Goal: Check status: Check status

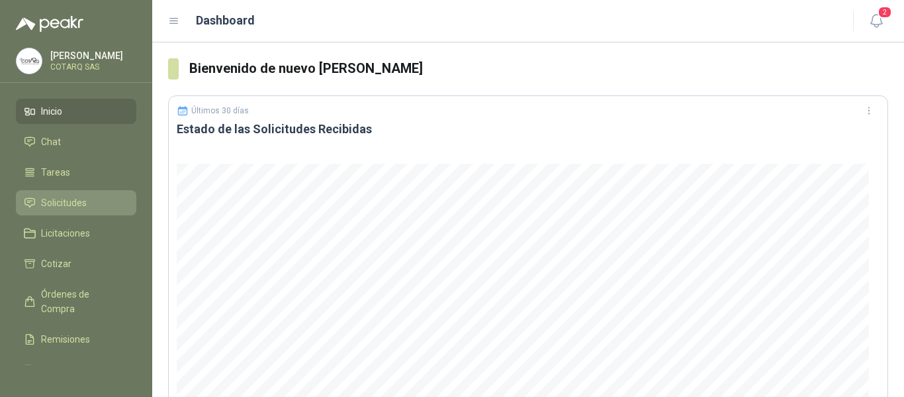
click at [91, 199] on li "Solicitudes" at bounding box center [76, 202] width 105 height 15
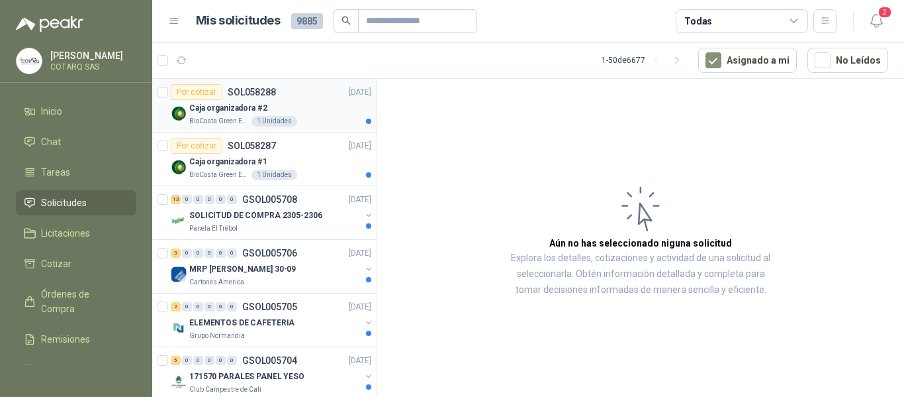
click at [328, 121] on div "BioCosta Green Energy S.A.S 1 Unidades" at bounding box center [280, 121] width 182 height 11
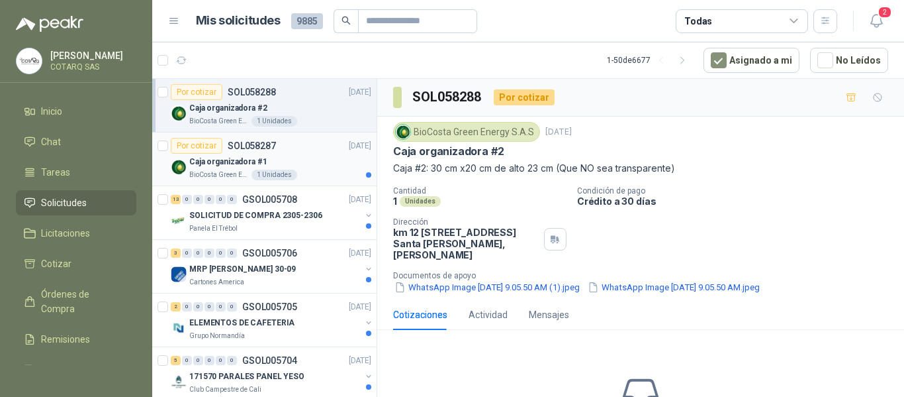
click at [269, 164] on div "Caja organizadora #1" at bounding box center [280, 162] width 182 height 16
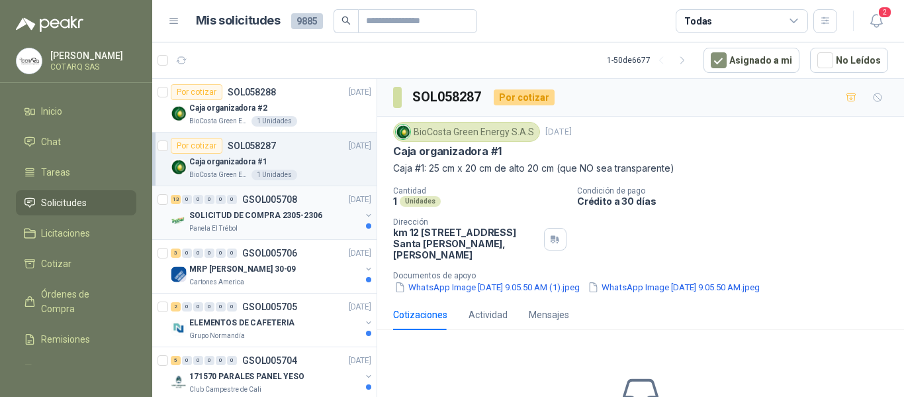
click at [232, 218] on p "SOLICITUD DE COMPRA 2305-2306" at bounding box center [255, 215] width 133 height 13
